Goal: Find specific page/section: Find specific page/section

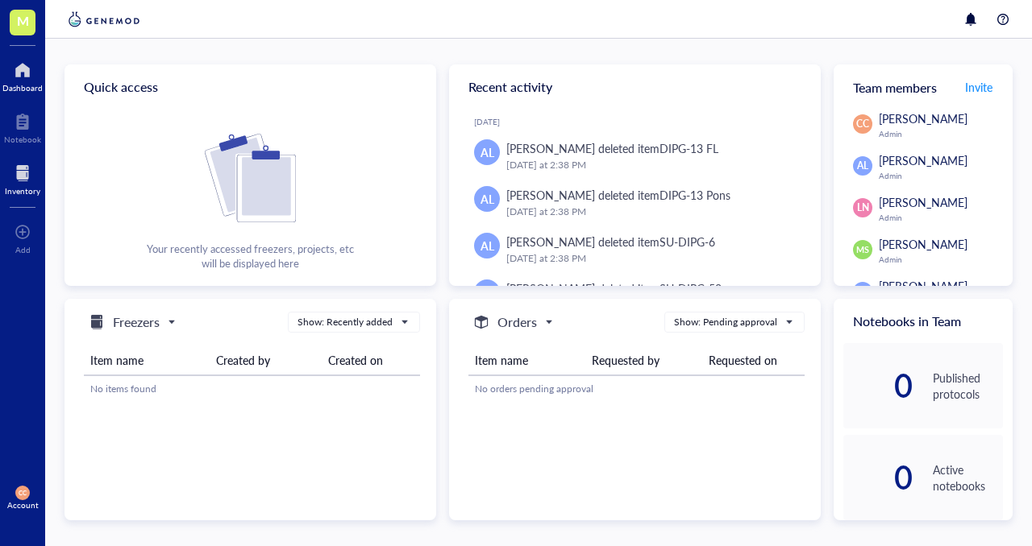
click at [15, 178] on div at bounding box center [22, 173] width 35 height 26
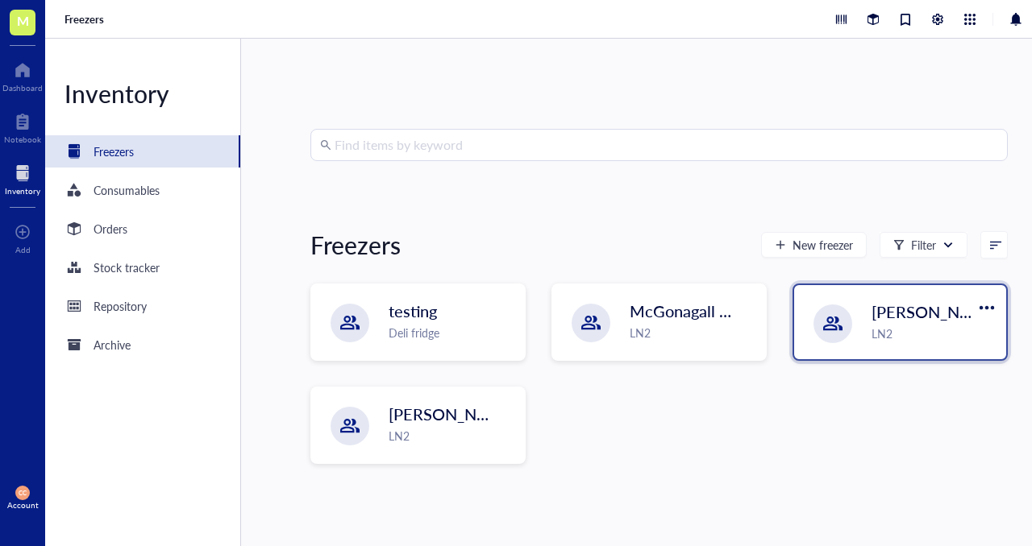
click at [887, 313] on span "[PERSON_NAME]-A" at bounding box center [944, 312] width 146 height 23
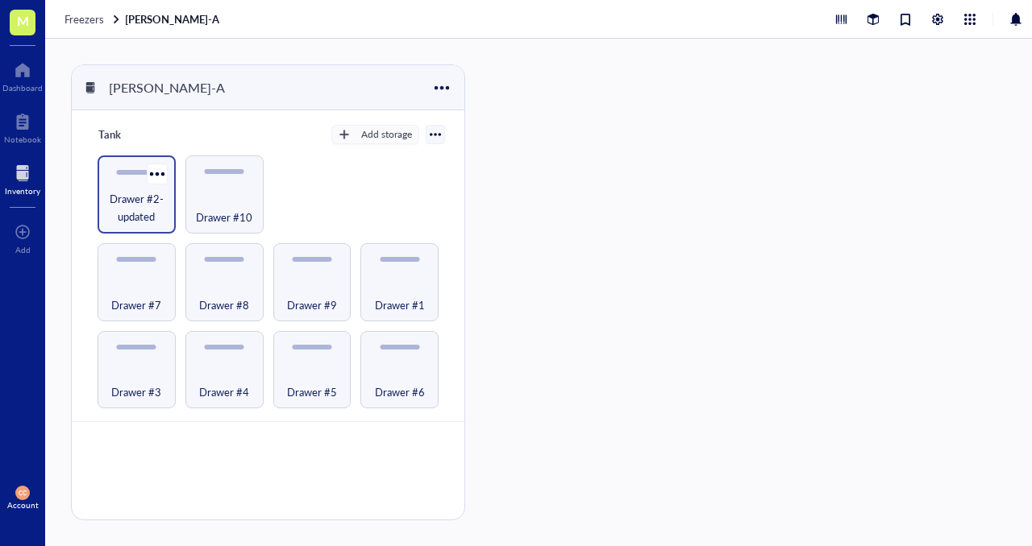
click at [132, 197] on span "Drawer #2-updated" at bounding box center [137, 207] width 62 height 35
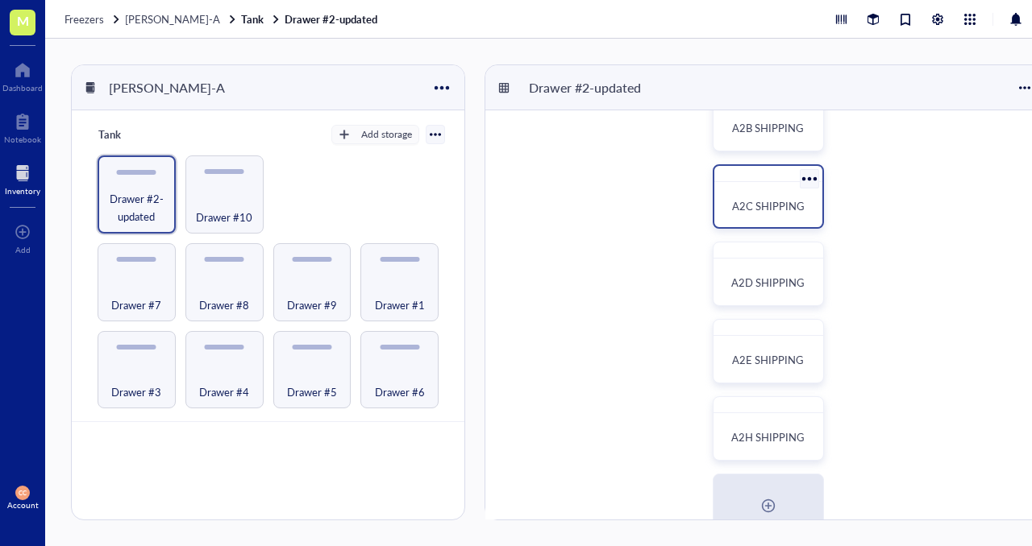
scroll to position [163, 0]
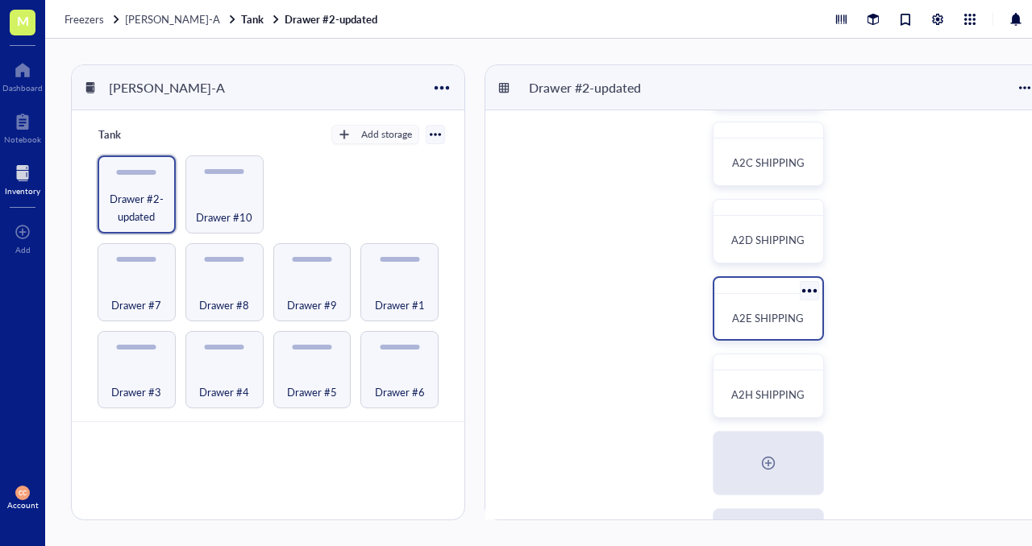
click at [770, 325] on span "A2E SHIPPING" at bounding box center [768, 317] width 72 height 15
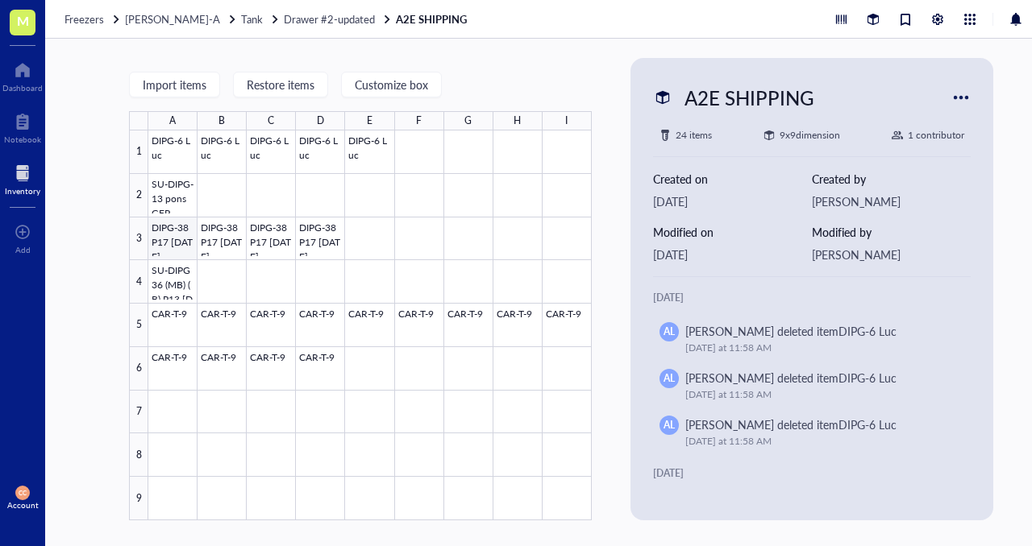
click at [168, 250] on div at bounding box center [369, 326] width 443 height 390
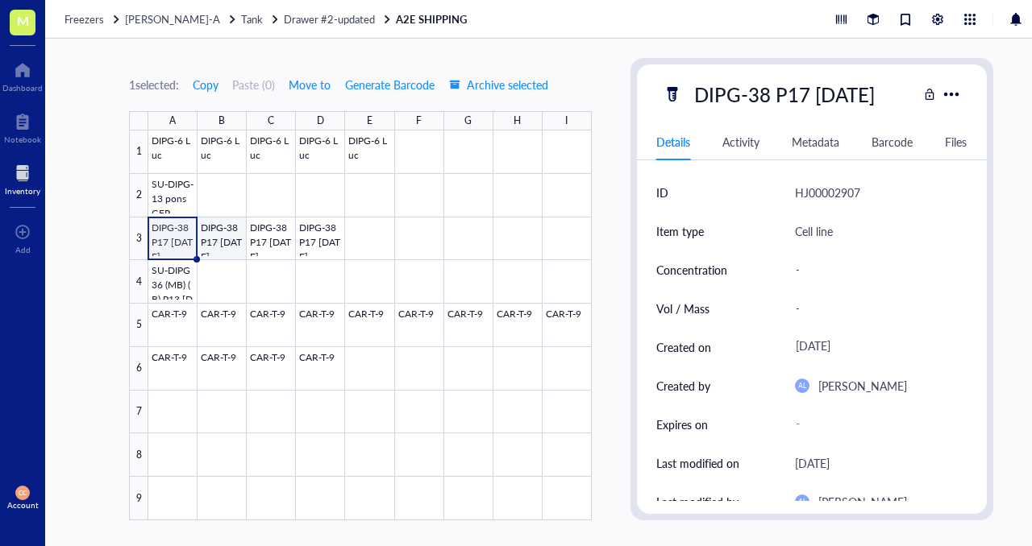
click at [225, 247] on div at bounding box center [369, 326] width 443 height 390
click at [280, 246] on div at bounding box center [369, 326] width 443 height 390
click at [336, 246] on div at bounding box center [369, 326] width 443 height 390
click at [180, 284] on div at bounding box center [369, 326] width 443 height 390
click at [171, 240] on div at bounding box center [369, 326] width 443 height 390
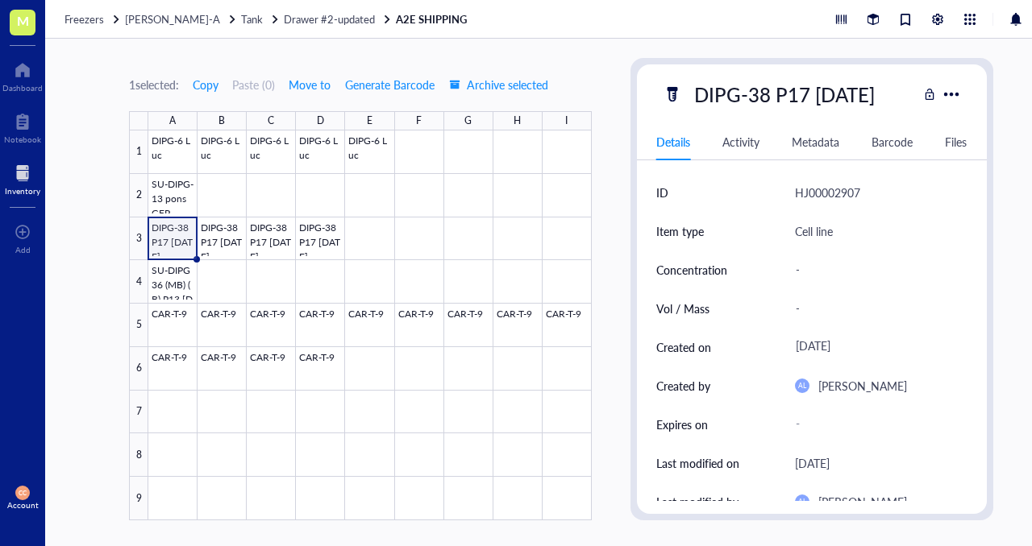
click at [217, 243] on div at bounding box center [369, 326] width 443 height 390
click at [278, 238] on div at bounding box center [369, 326] width 443 height 390
click at [332, 239] on div at bounding box center [369, 326] width 443 height 390
